Goal: Information Seeking & Learning: Learn about a topic

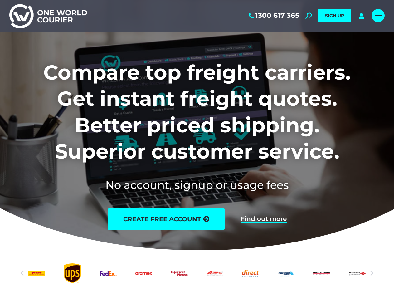
click at [373, 15] on link "Mobile menu icon" at bounding box center [378, 15] width 13 height 13
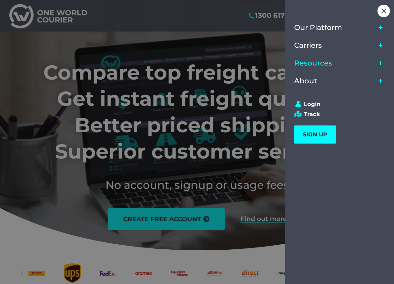
click at [313, 67] on link "Resources" at bounding box center [335, 63] width 82 height 18
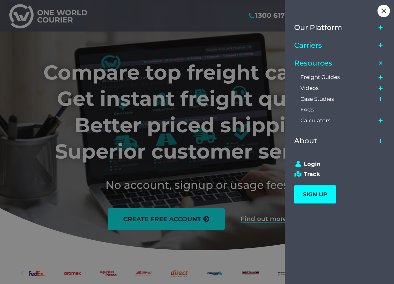
click at [338, 49] on link "Carriers" at bounding box center [335, 45] width 82 height 18
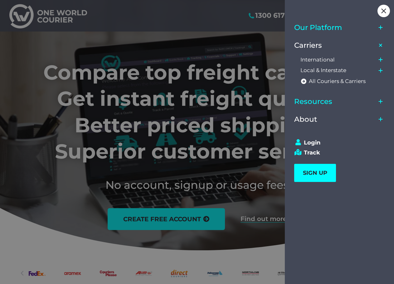
click at [337, 32] on link "Our Platform" at bounding box center [335, 28] width 82 height 18
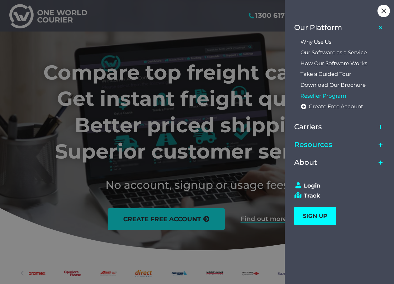
click at [332, 94] on span "Reseller Program" at bounding box center [323, 96] width 46 height 7
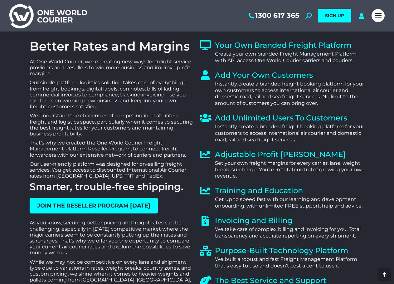
scroll to position [374, 0]
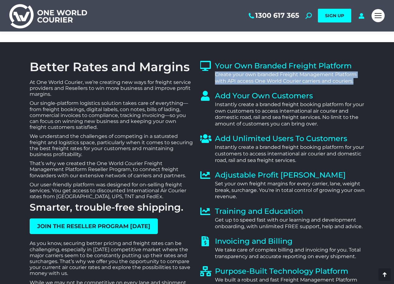
drag, startPoint x: 358, startPoint y: 81, endPoint x: 211, endPoint y: 76, distance: 146.7
click at [211, 76] on div "Your Own Branded Freight Platform Create your own branded Freight Management Pl…" at bounding box center [282, 73] width 164 height 24
copy div "Create your own branded Freight Management Platform with API access One World C…"
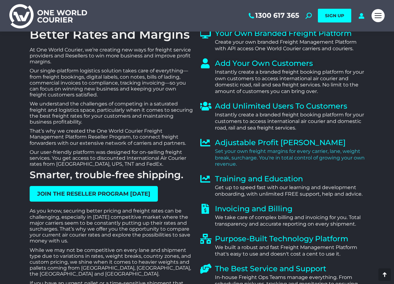
scroll to position [437, 0]
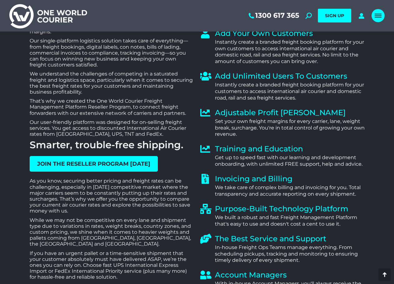
click at [376, 15] on div "Mobile menu icon" at bounding box center [378, 15] width 7 height 5
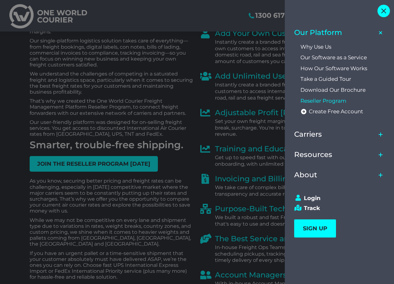
click at [381, 11] on div "Close" at bounding box center [383, 11] width 12 height 12
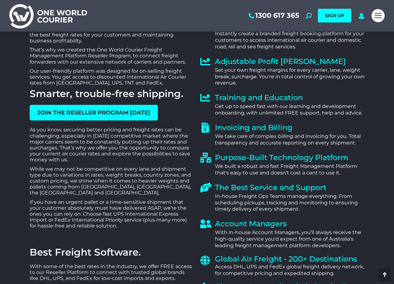
scroll to position [499, 0]
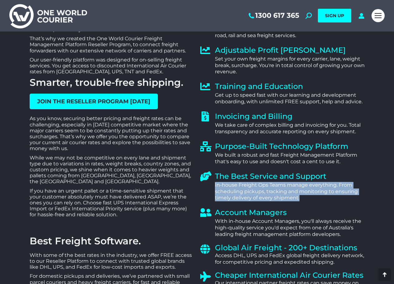
drag, startPoint x: 307, startPoint y: 198, endPoint x: 214, endPoint y: 187, distance: 94.2
click at [214, 187] on div "The Best Service and Support In-house Freight Ops Teams manage everything. From…" at bounding box center [282, 186] width 164 height 30
copy div "In-house Freight Ops Teams manage everything. From scheduling pickups, tracking…"
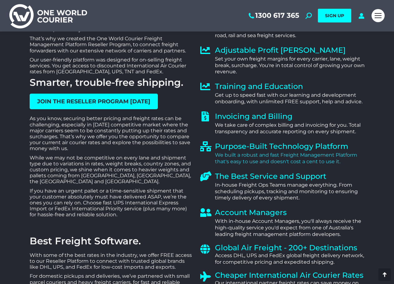
click at [360, 164] on div "We built a robust and fast Freight Management Platform that's easy to use and d…" at bounding box center [290, 158] width 150 height 13
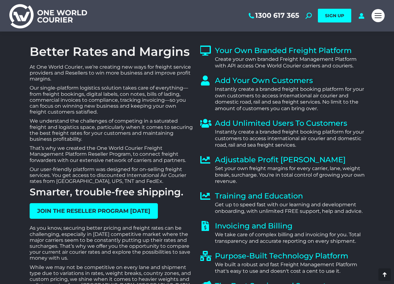
scroll to position [281, 0]
